Goal: Information Seeking & Learning: Check status

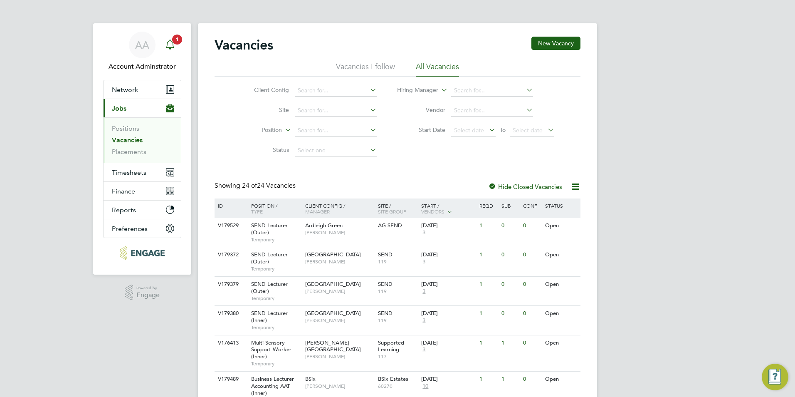
click at [172, 44] on icon "Main navigation" at bounding box center [170, 44] width 10 height 10
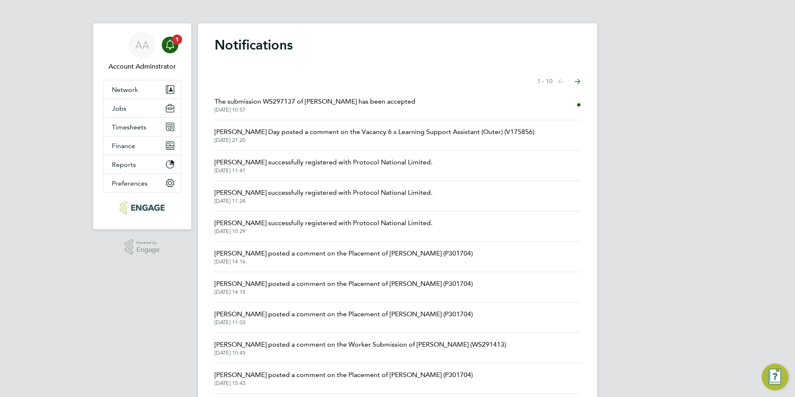
click at [388, 99] on span "The submission WS297137 of Shaheen Mohammed has been accepted" at bounding box center [314, 101] width 201 height 10
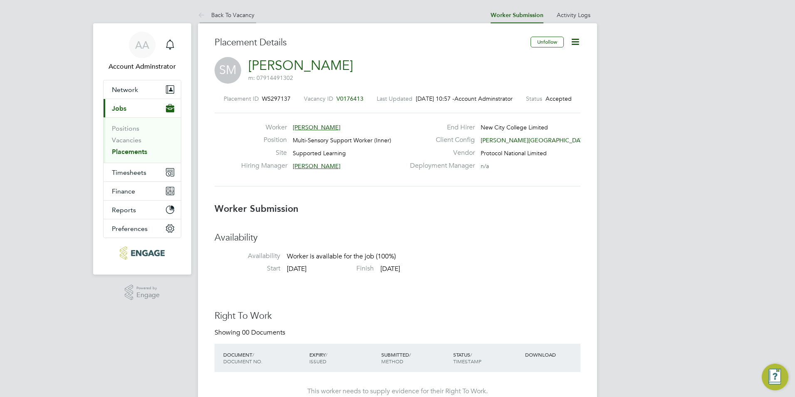
click at [223, 12] on link "Back To Vacancy" at bounding box center [226, 14] width 57 height 7
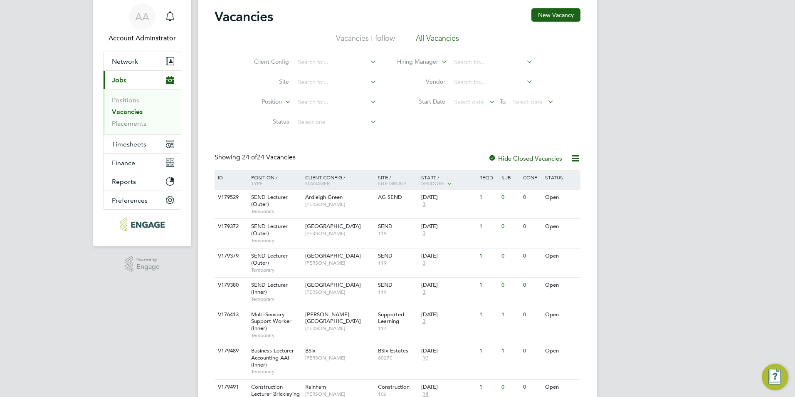
scroll to position [83, 0]
